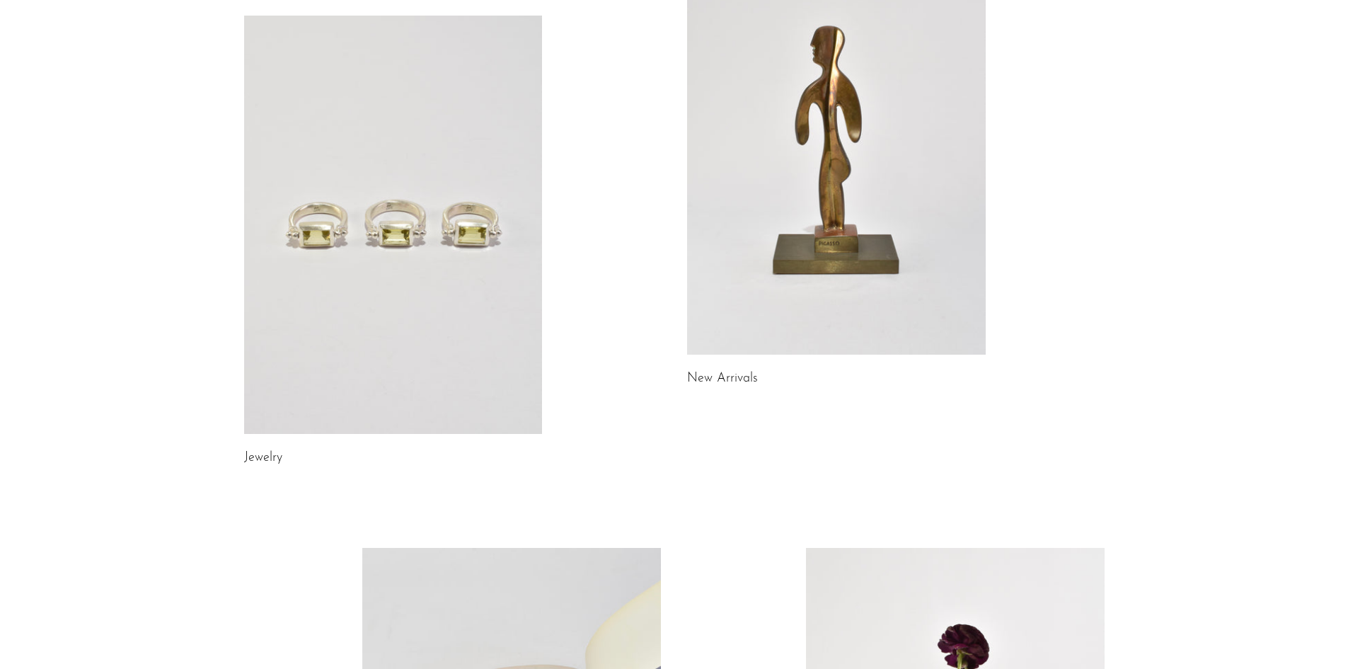
scroll to position [212, 0]
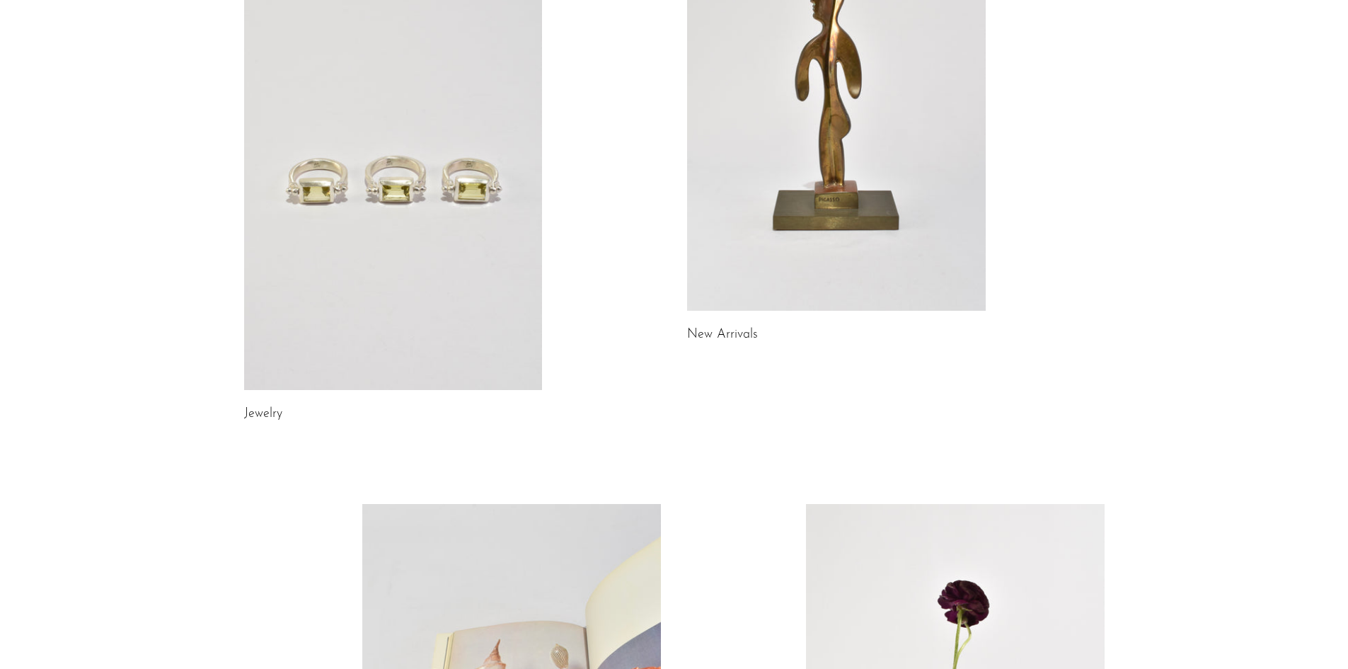
click at [434, 228] on link at bounding box center [393, 181] width 299 height 418
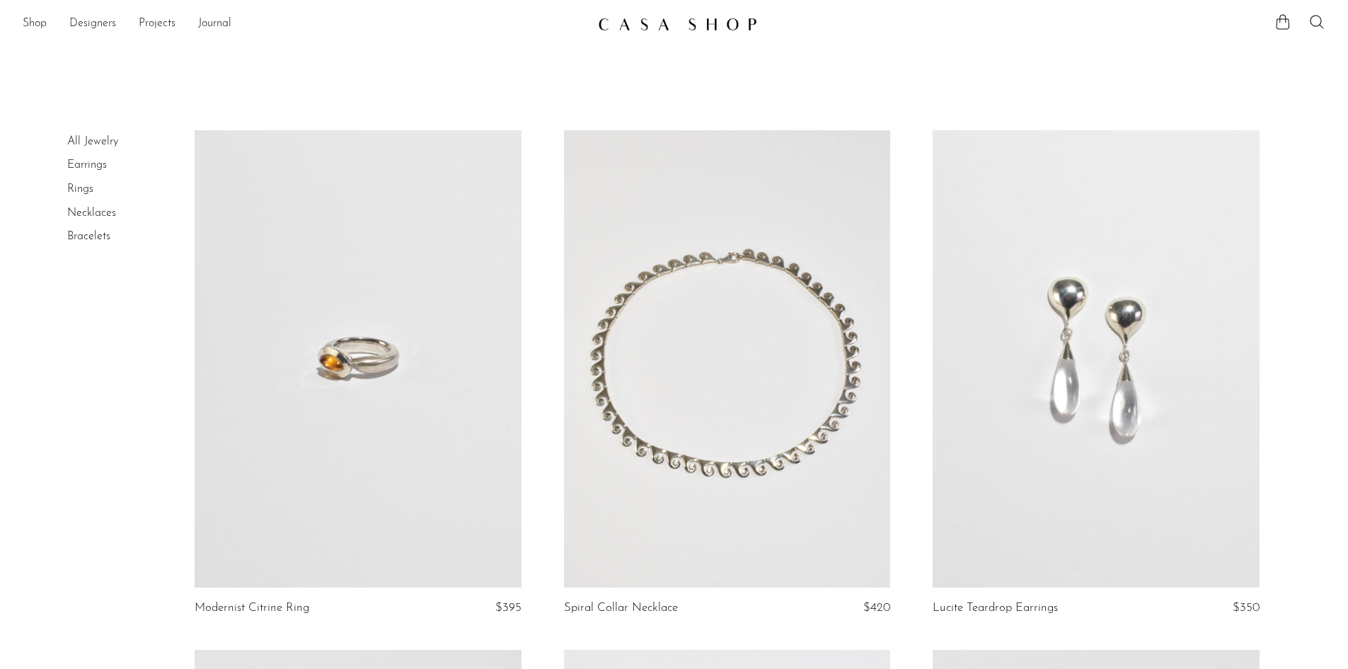
click at [633, 28] on img at bounding box center [677, 24] width 159 height 14
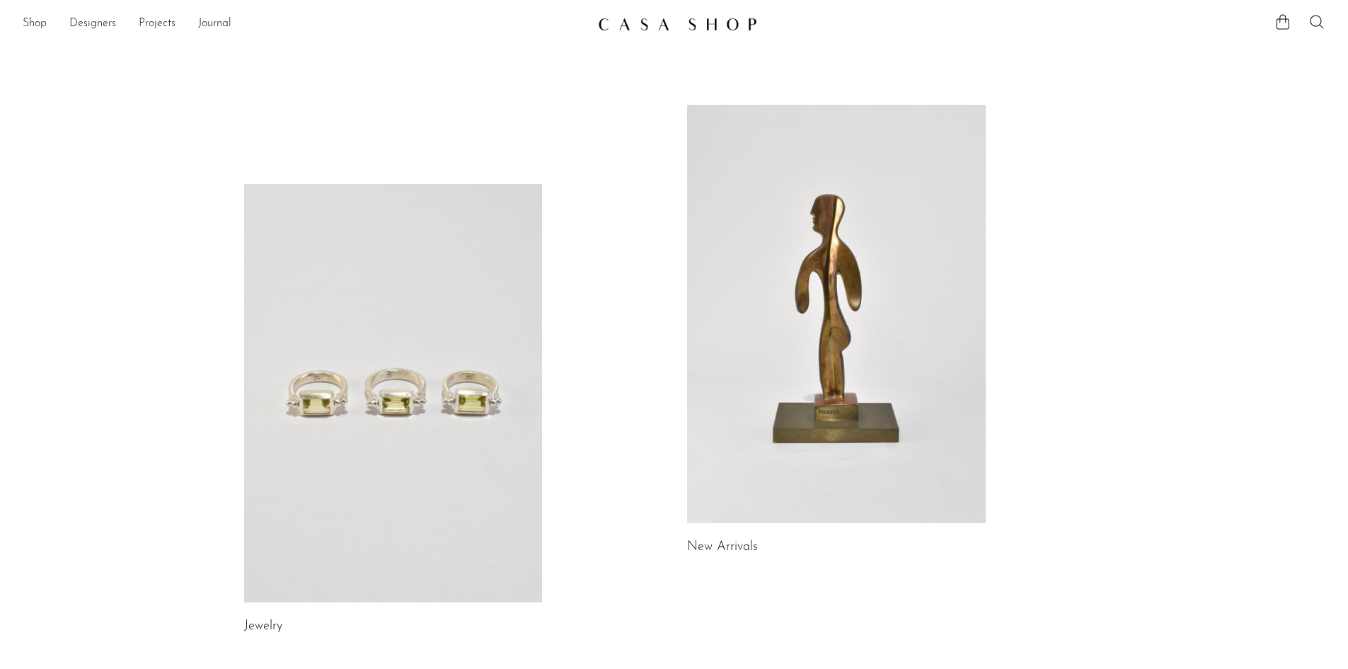
click at [488, 348] on link at bounding box center [393, 393] width 299 height 418
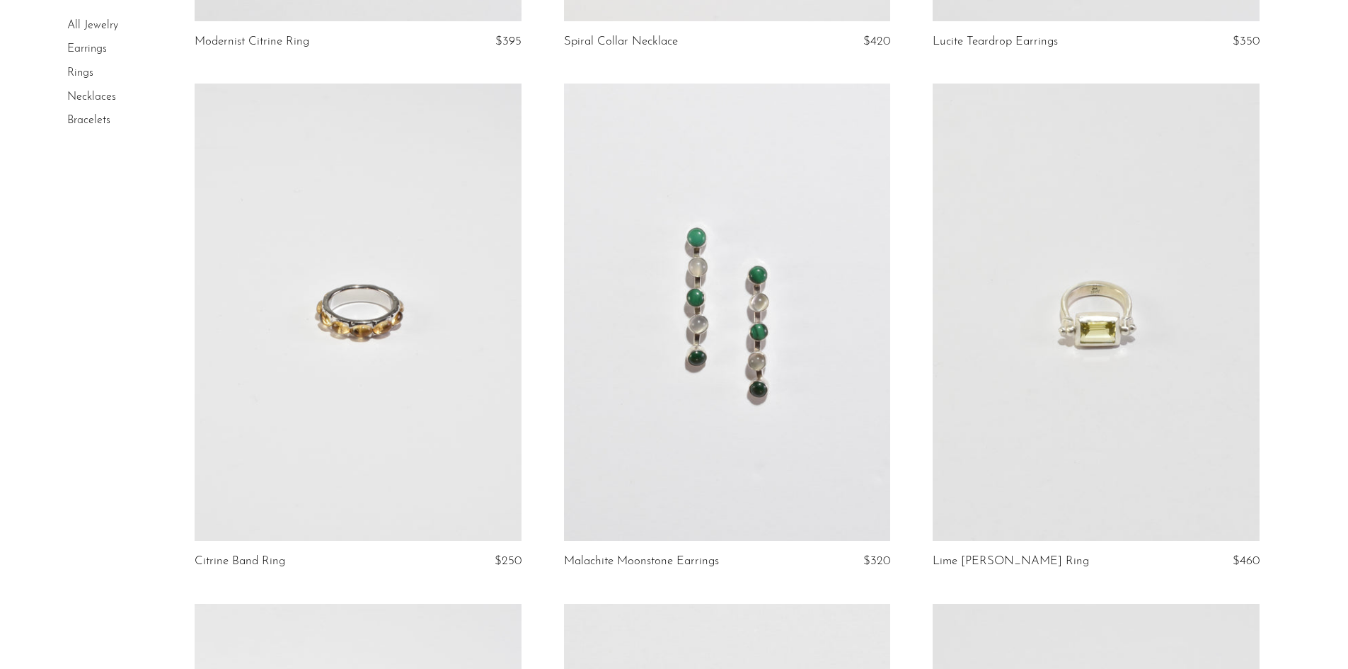
scroll to position [637, 0]
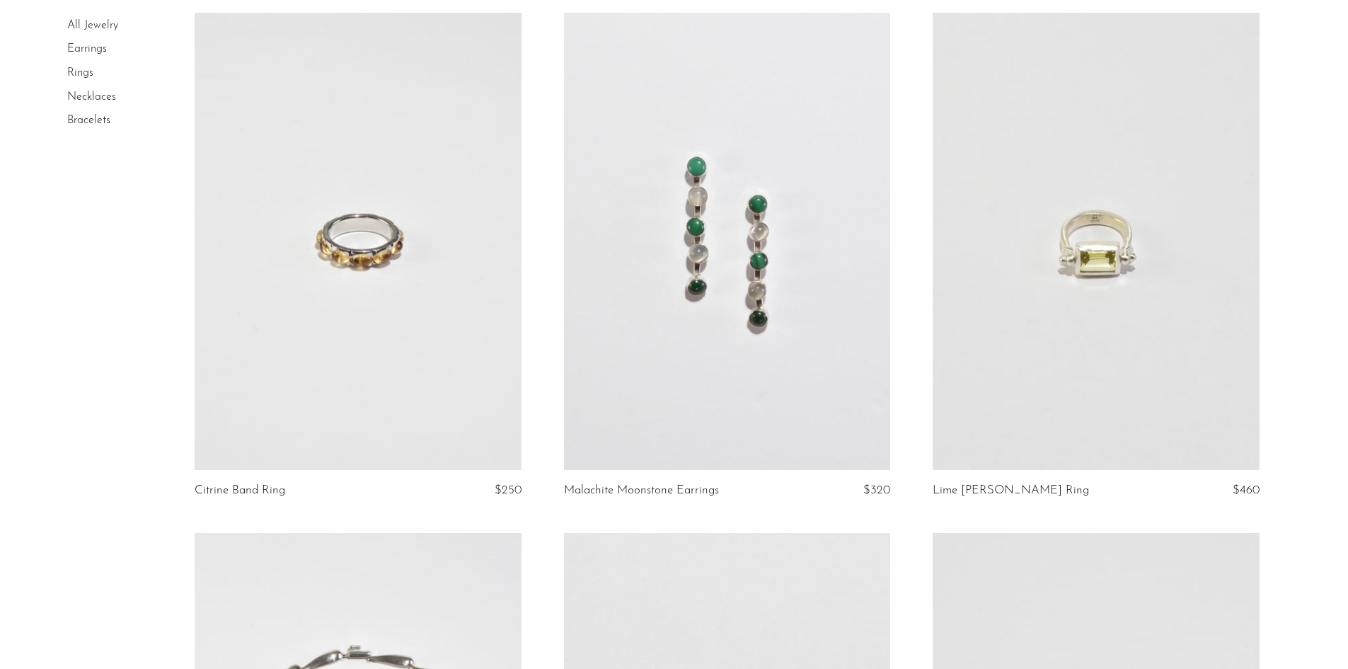
click at [1090, 187] on link at bounding box center [1095, 241] width 326 height 457
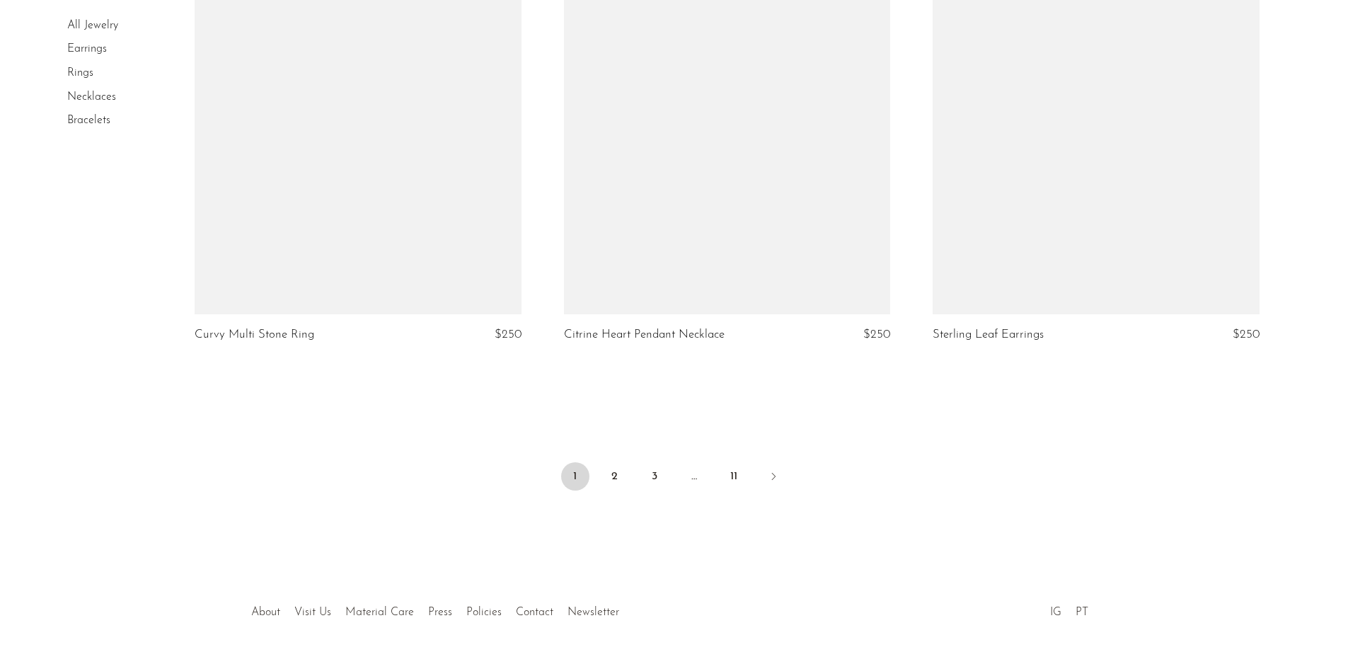
scroll to position [6039, 0]
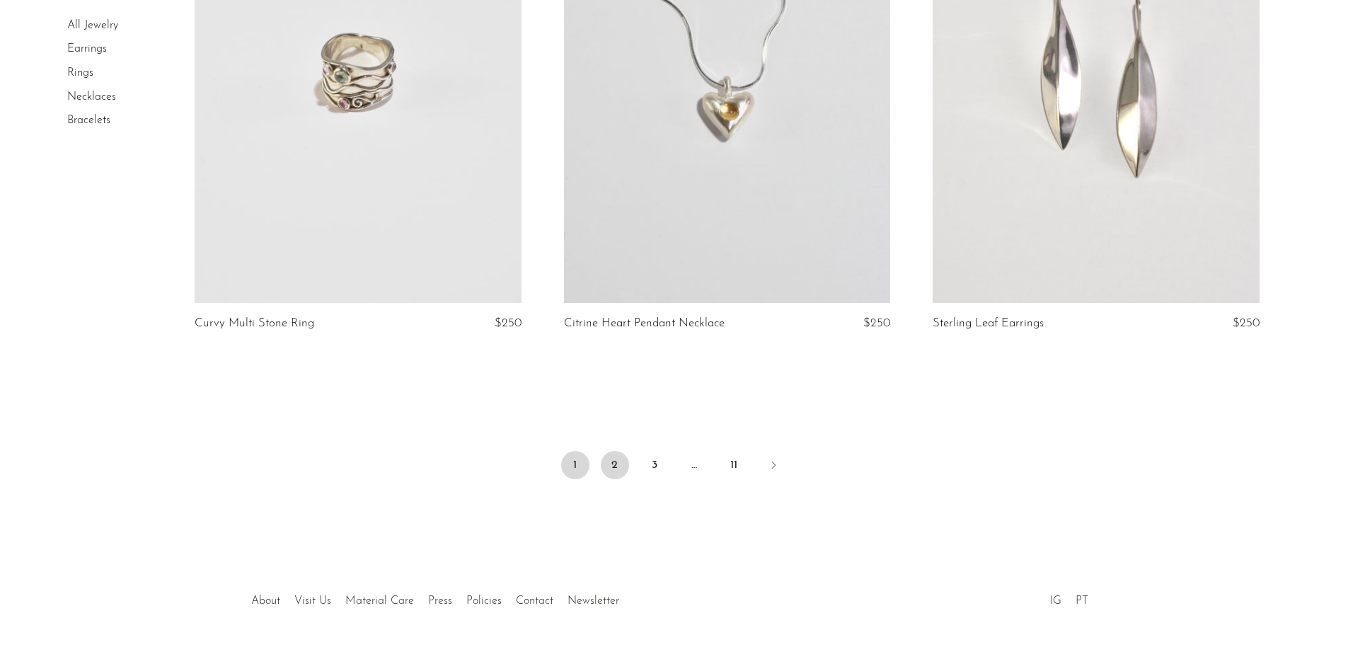
click at [620, 451] on link "2" at bounding box center [615, 465] width 28 height 28
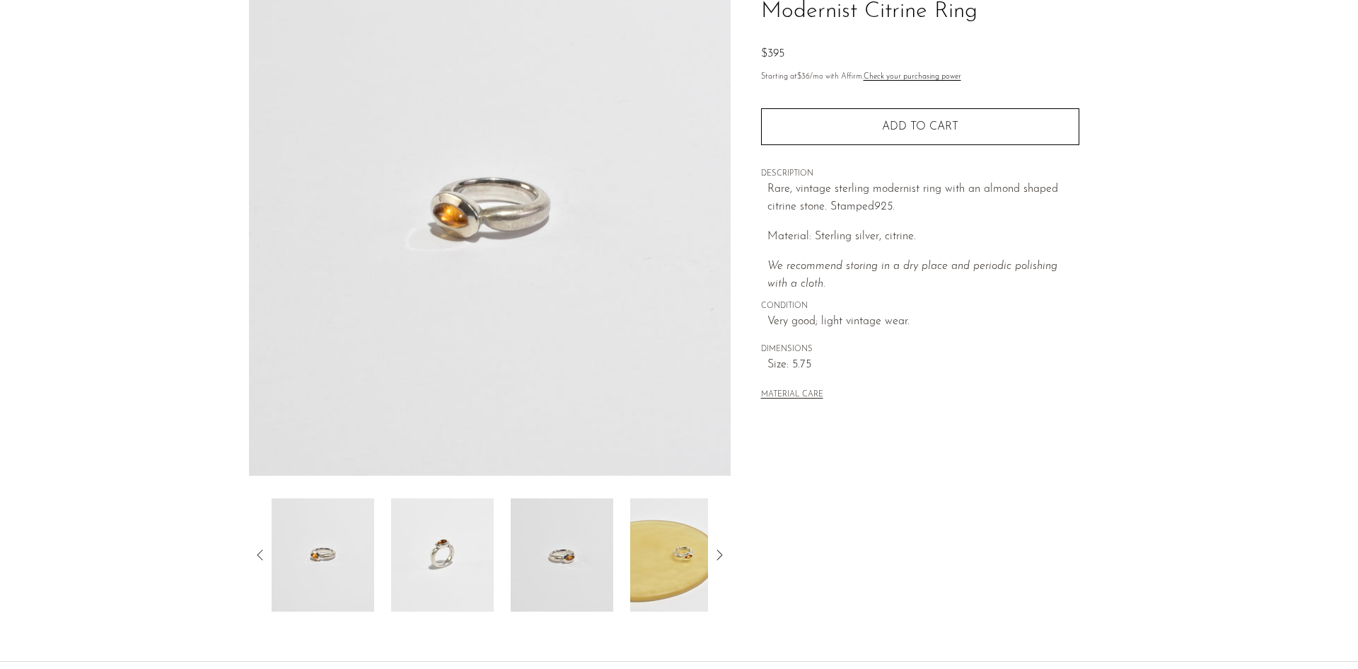
scroll to position [141, 0]
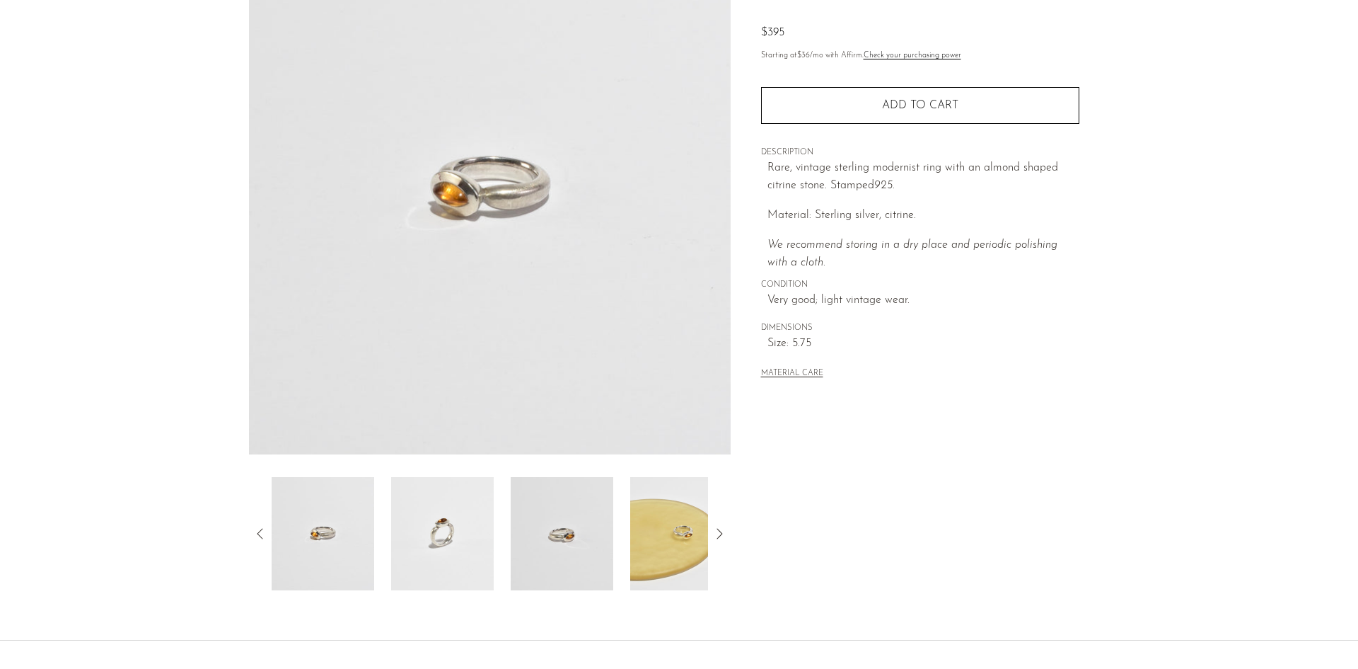
click at [556, 504] on img at bounding box center [562, 533] width 103 height 113
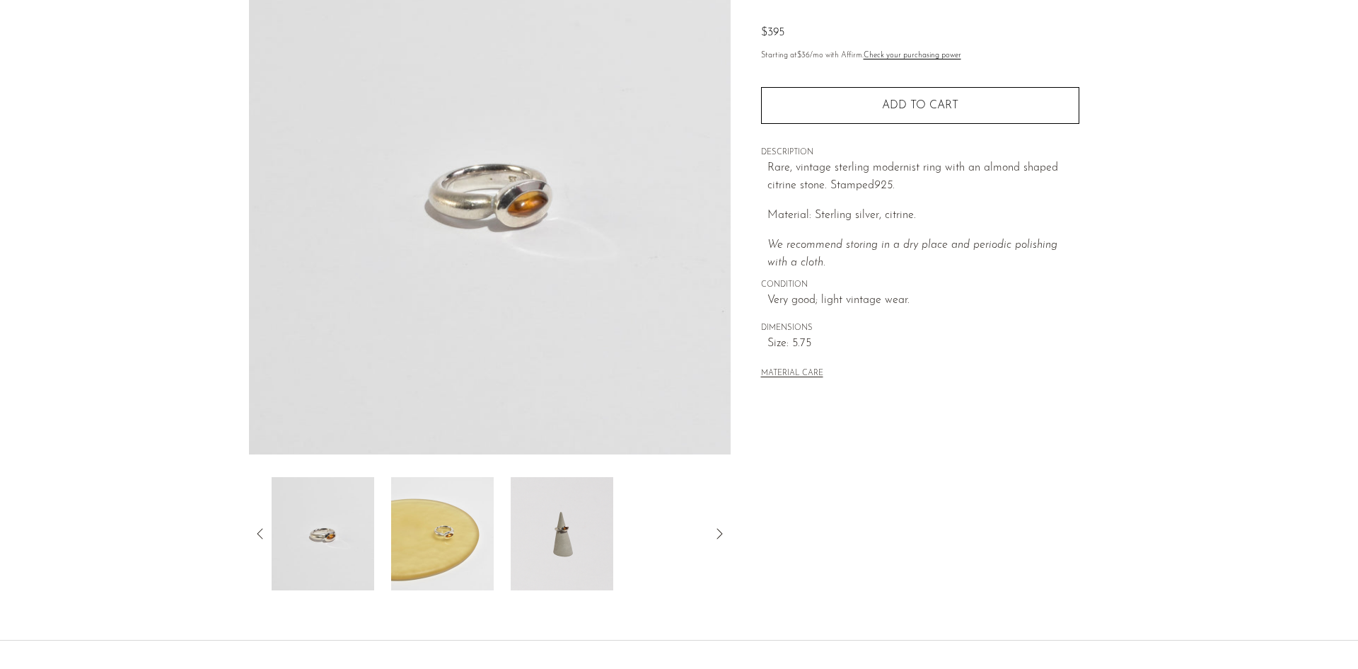
click at [644, 514] on div at bounding box center [490, 533] width 437 height 113
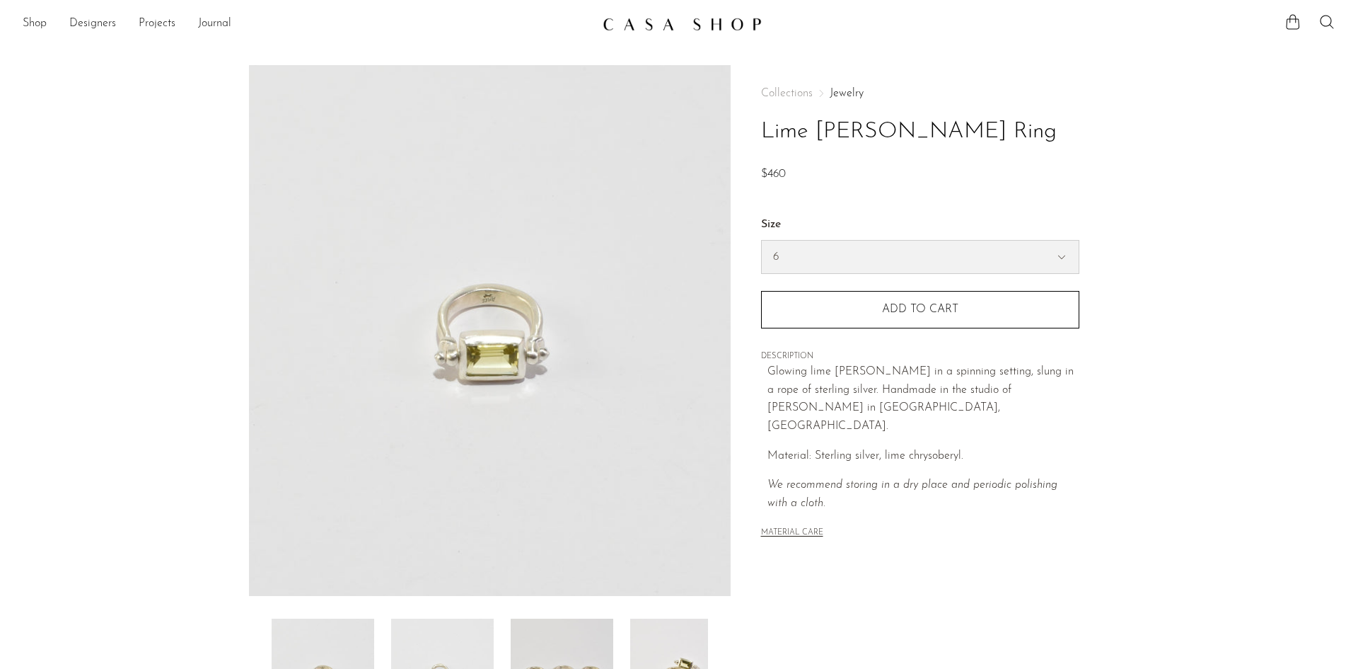
click at [830, 259] on select "6 7 8" at bounding box center [920, 257] width 317 height 33
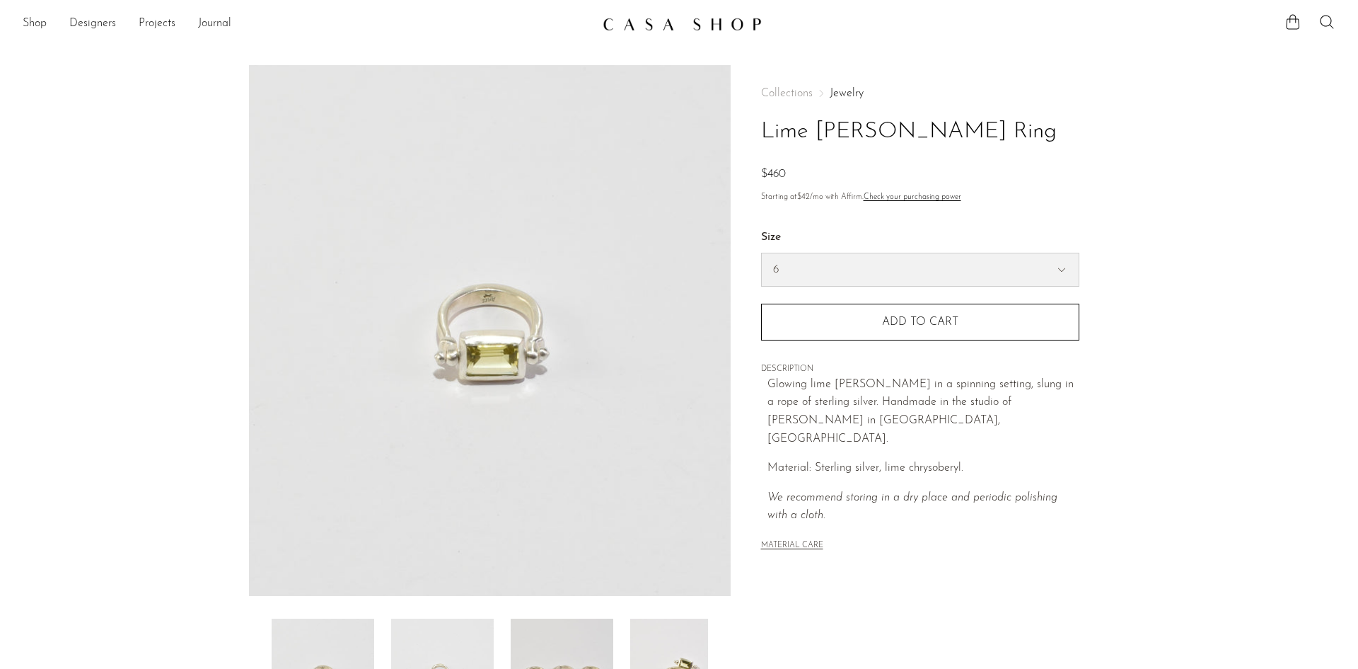
click at [830, 258] on select "6 7 8" at bounding box center [920, 269] width 317 height 33
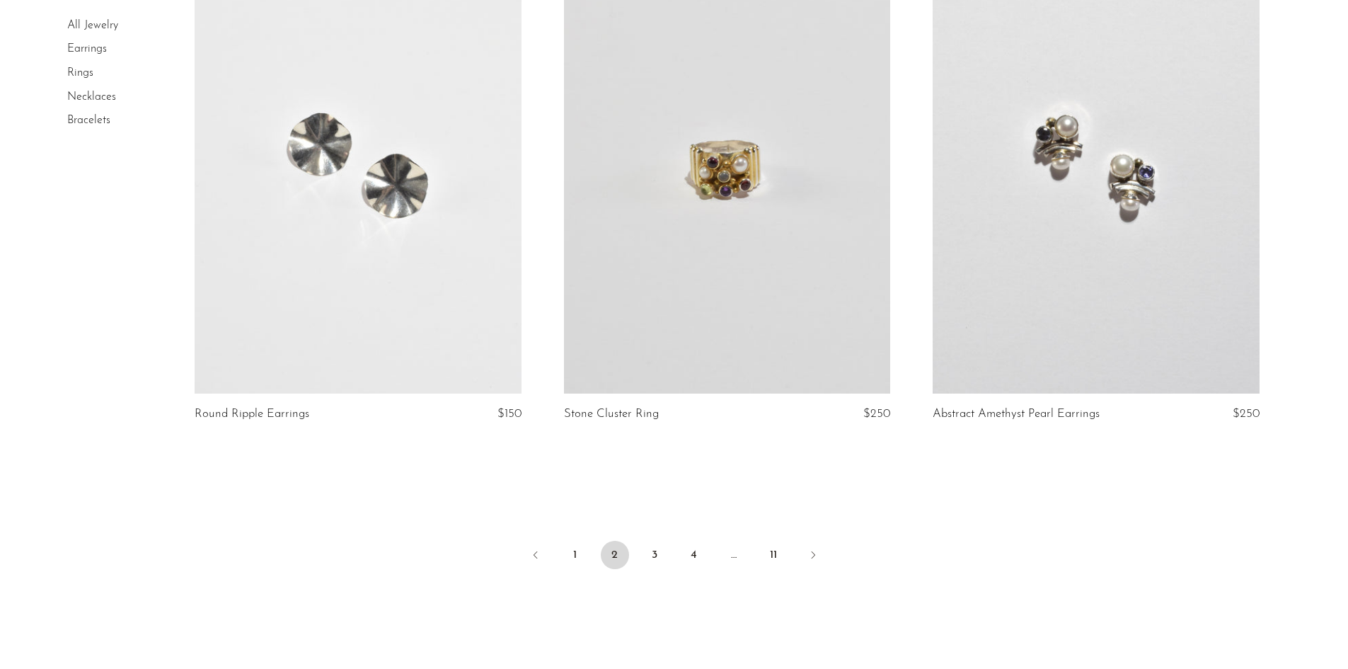
scroll to position [5943, 0]
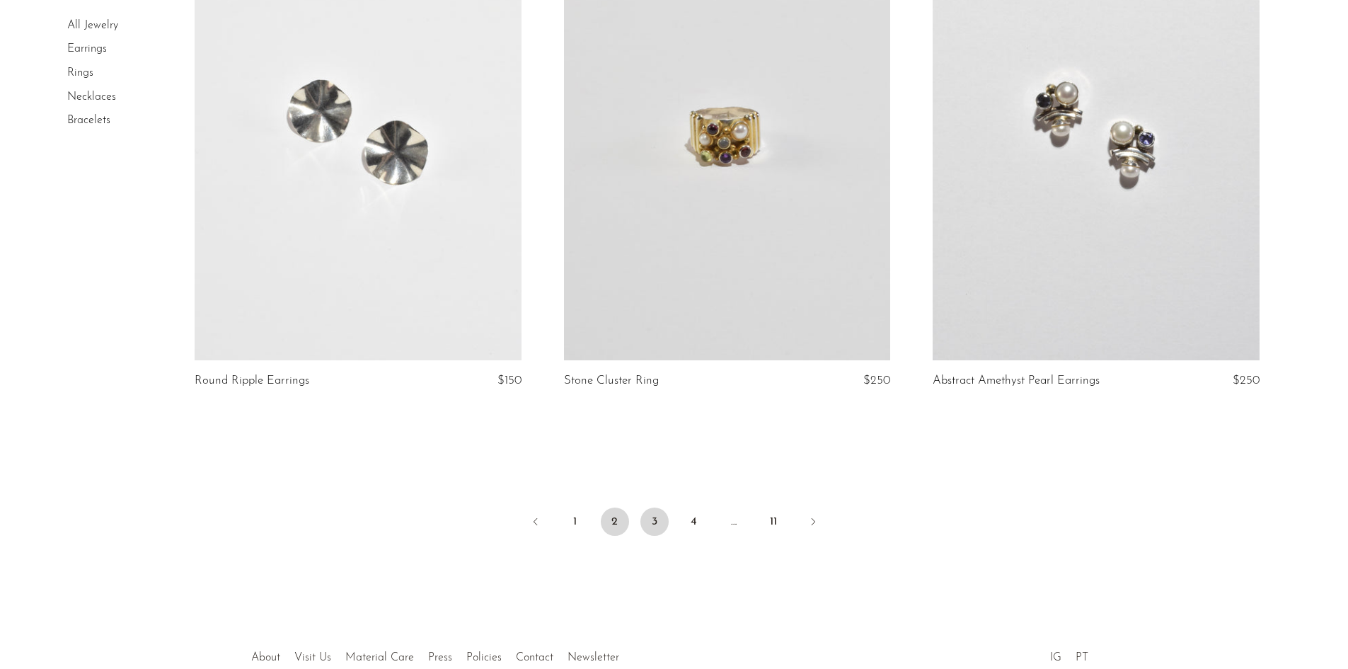
click at [658, 525] on link "3" at bounding box center [654, 521] width 28 height 28
